Goal: Transaction & Acquisition: Subscribe to service/newsletter

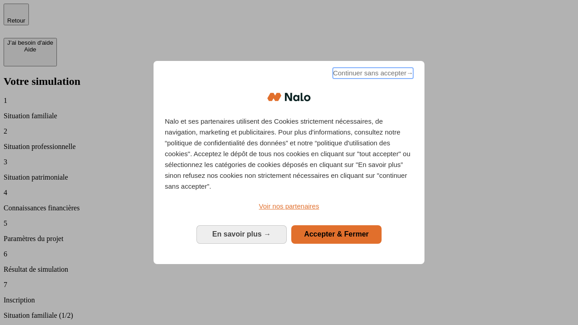
click at [372, 75] on span "Continuer sans accepter →" at bounding box center [373, 73] width 80 height 11
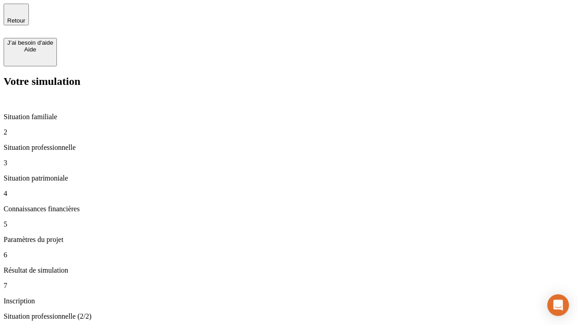
type input "30 000"
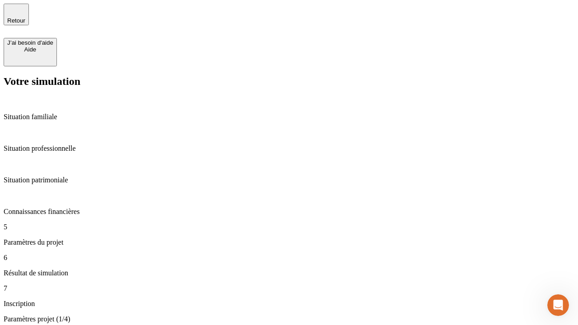
type input "25"
type input "64"
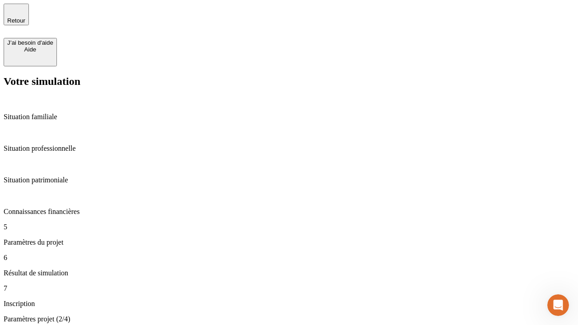
type input "1 000"
type input "640"
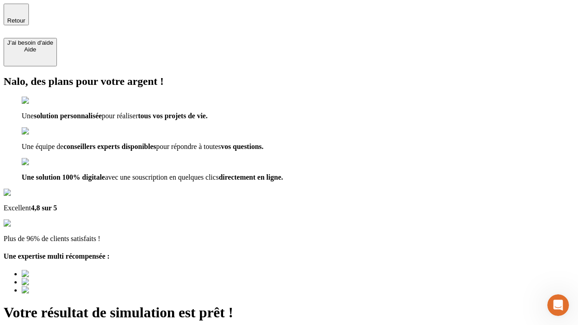
type input "[EMAIL_ADDRESS][PERSON_NAME][DOMAIN_NAME]"
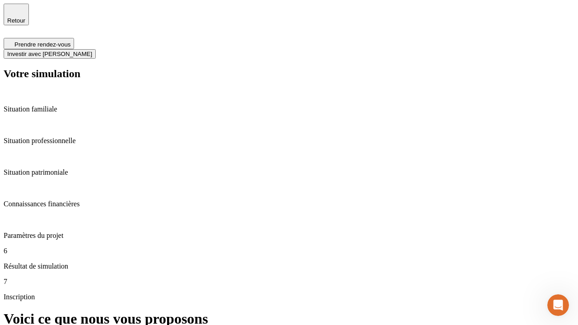
click at [92, 51] on span "Investir avec [PERSON_NAME]" at bounding box center [49, 54] width 85 height 7
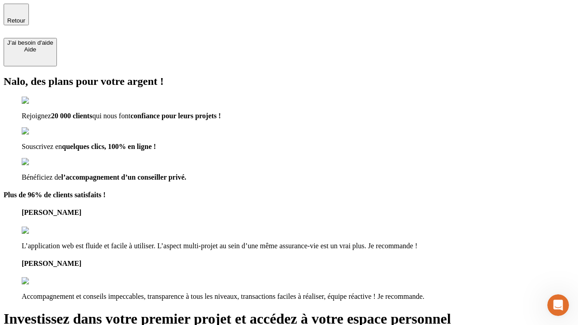
type input "[EMAIL_ADDRESS][PERSON_NAME][DOMAIN_NAME]"
